Goal: Information Seeking & Learning: Learn about a topic

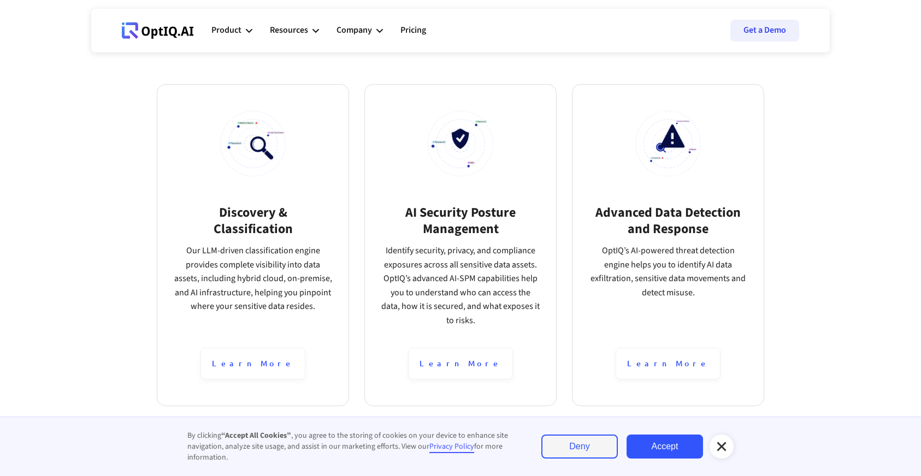
scroll to position [647, 0]
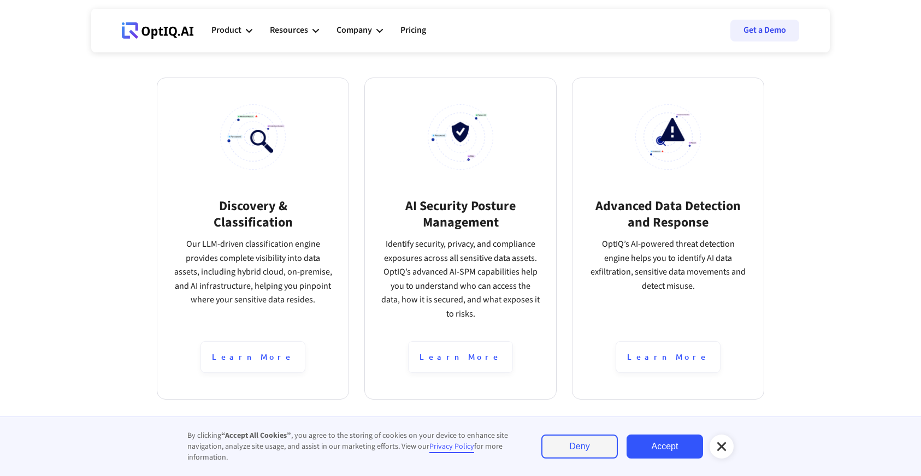
click at [722, 446] on icon at bounding box center [721, 446] width 9 height 9
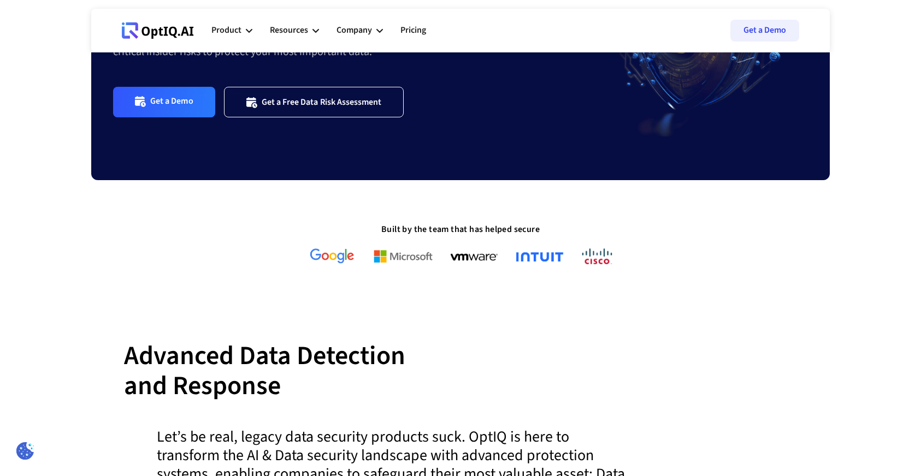
scroll to position [0, 0]
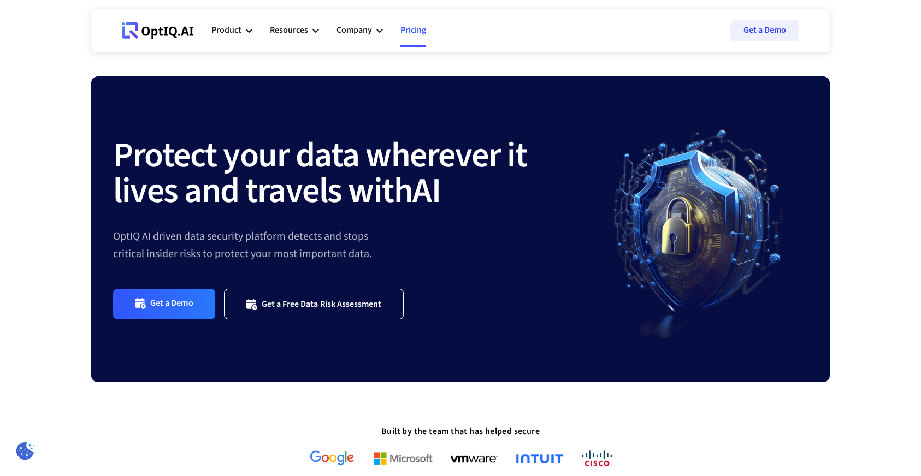
click at [413, 30] on link "Pricing" at bounding box center [413, 30] width 26 height 33
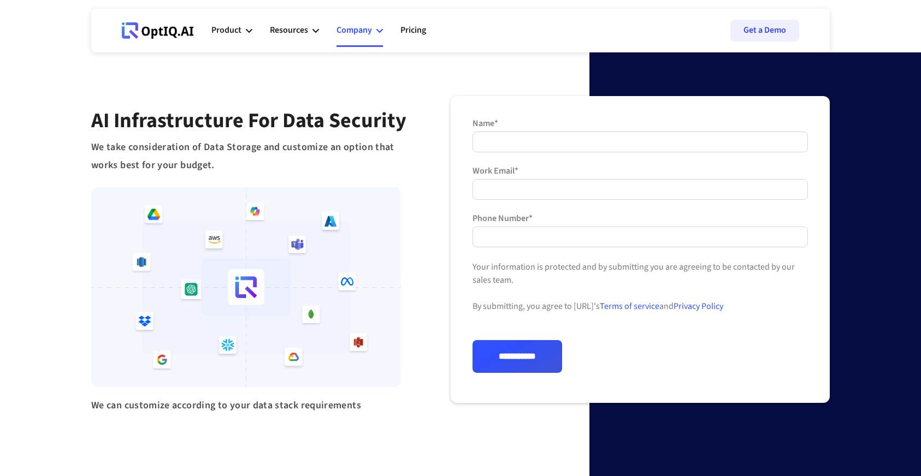
click at [358, 30] on div "Company" at bounding box center [355, 30] width 36 height 15
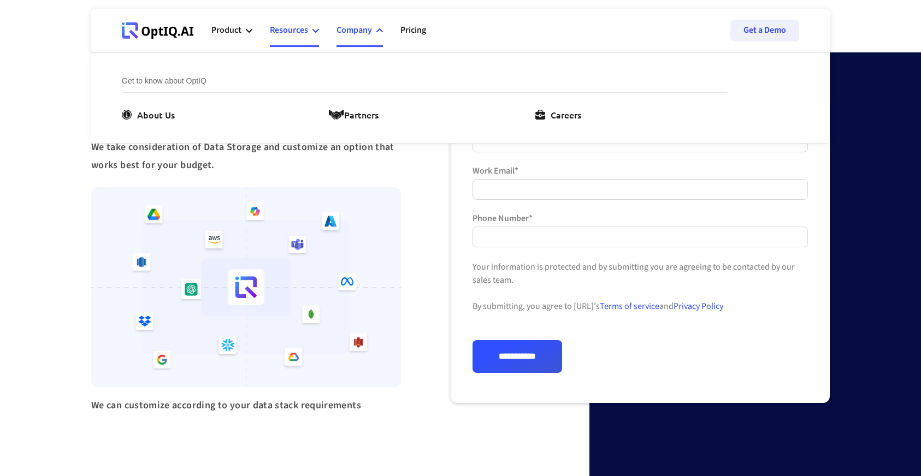
click at [294, 31] on div "Resources" at bounding box center [289, 30] width 38 height 15
click at [227, 29] on div "Product" at bounding box center [226, 30] width 30 height 15
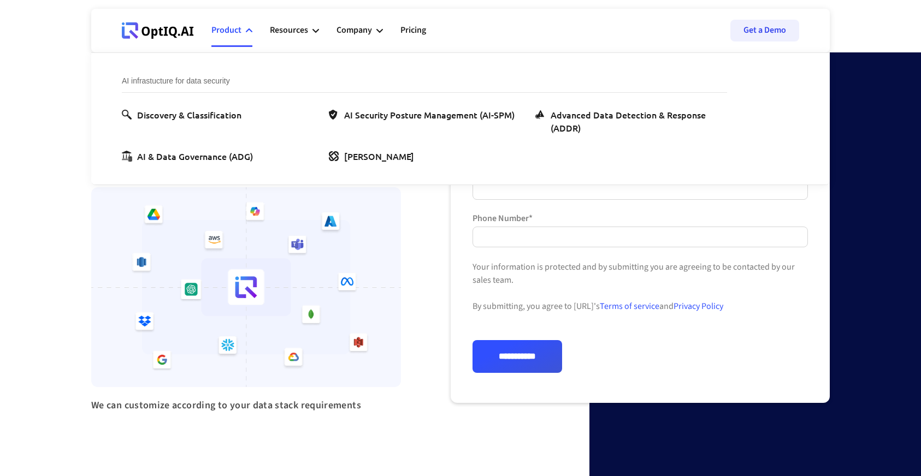
click at [150, 30] on icon at bounding box center [158, 30] width 72 height 16
